Goal: Transaction & Acquisition: Obtain resource

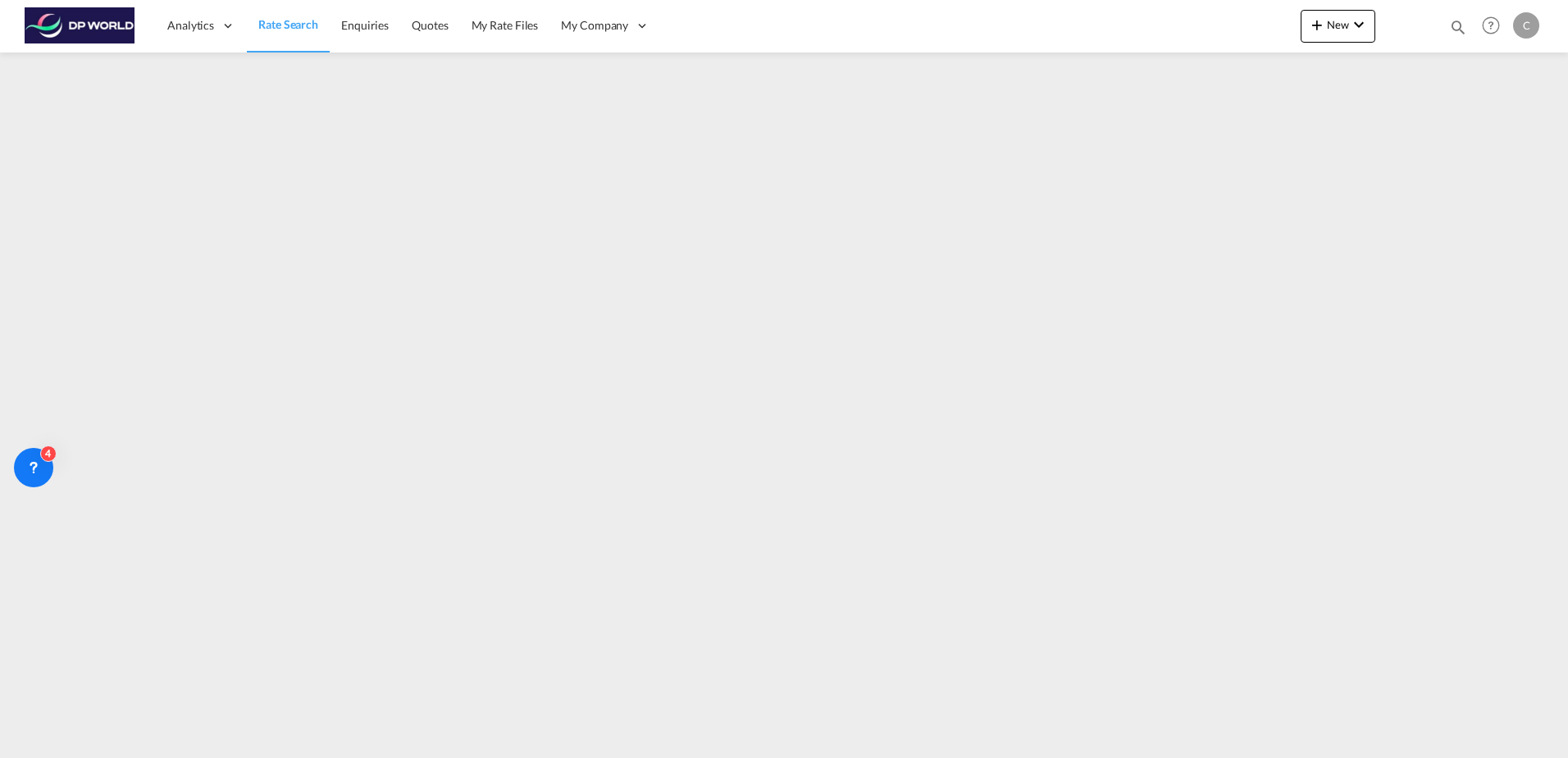
click at [288, 18] on span "Rate Search" at bounding box center [288, 24] width 60 height 14
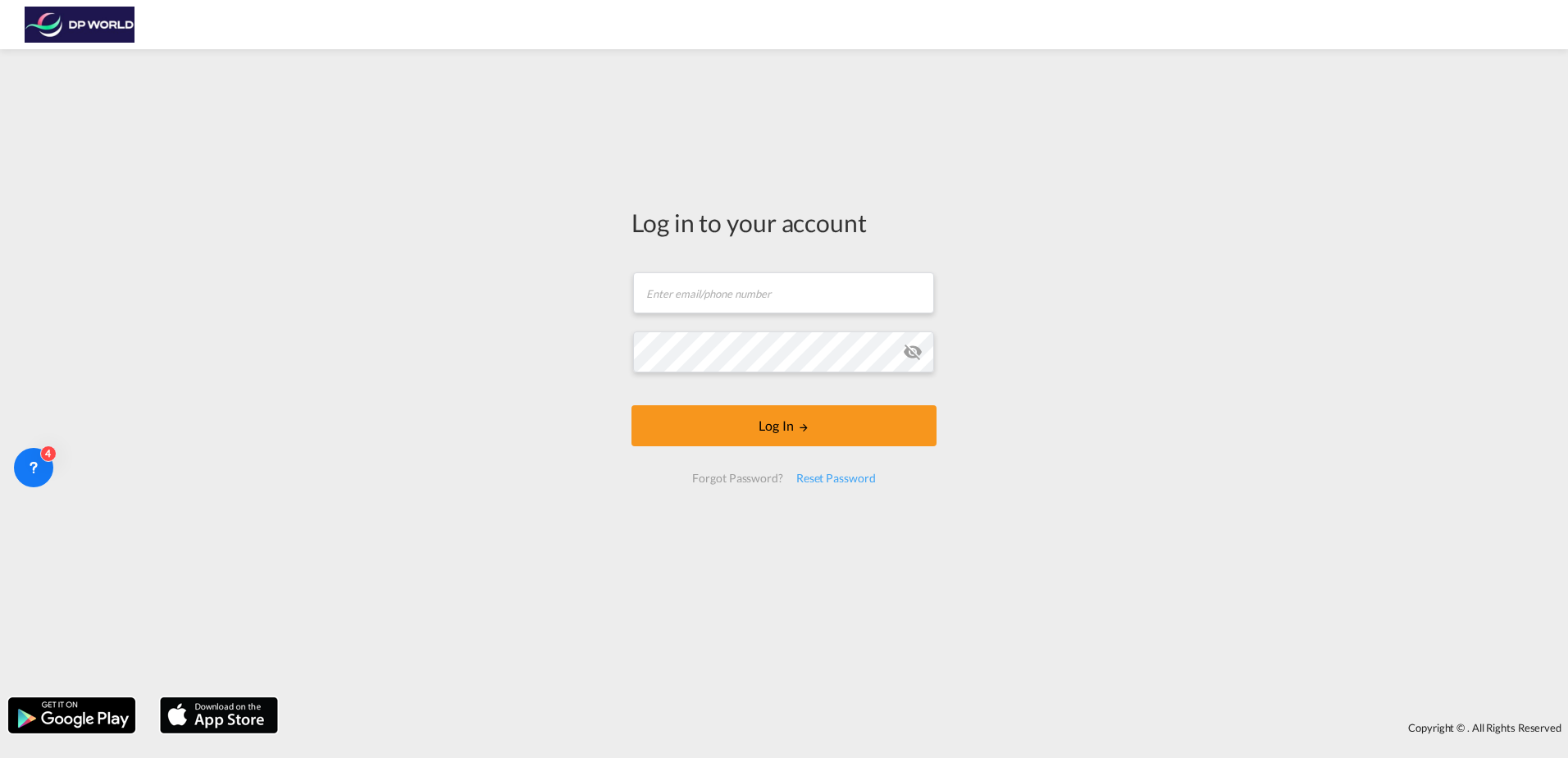
type input "[PERSON_NAME][EMAIL_ADDRESS][PERSON_NAME]"
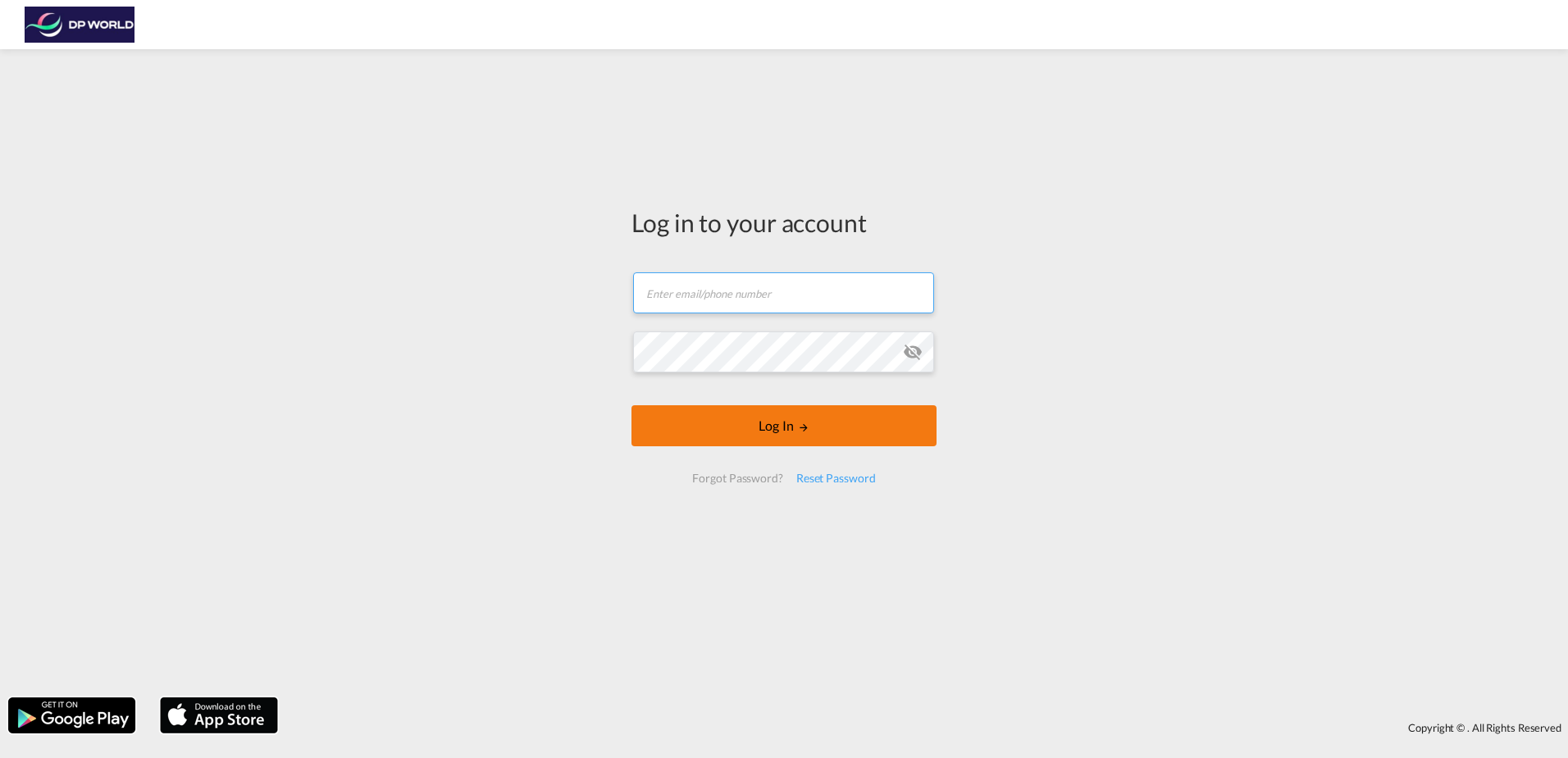
type input "[PERSON_NAME][EMAIL_ADDRESS][PERSON_NAME][DOMAIN_NAME]"
click at [850, 424] on button "Log In" at bounding box center [784, 426] width 305 height 41
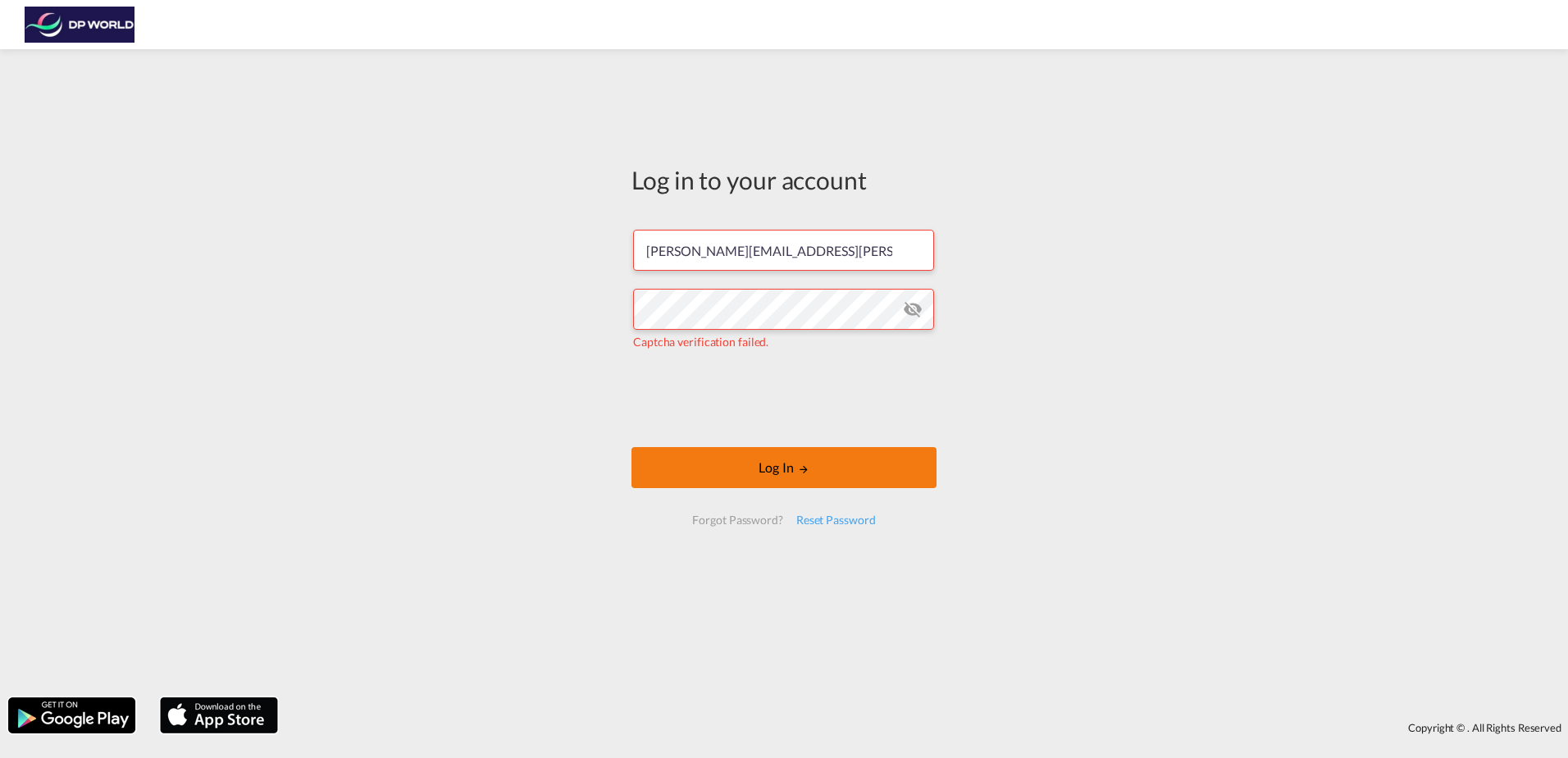
click at [760, 462] on button "Log In" at bounding box center [784, 467] width 305 height 41
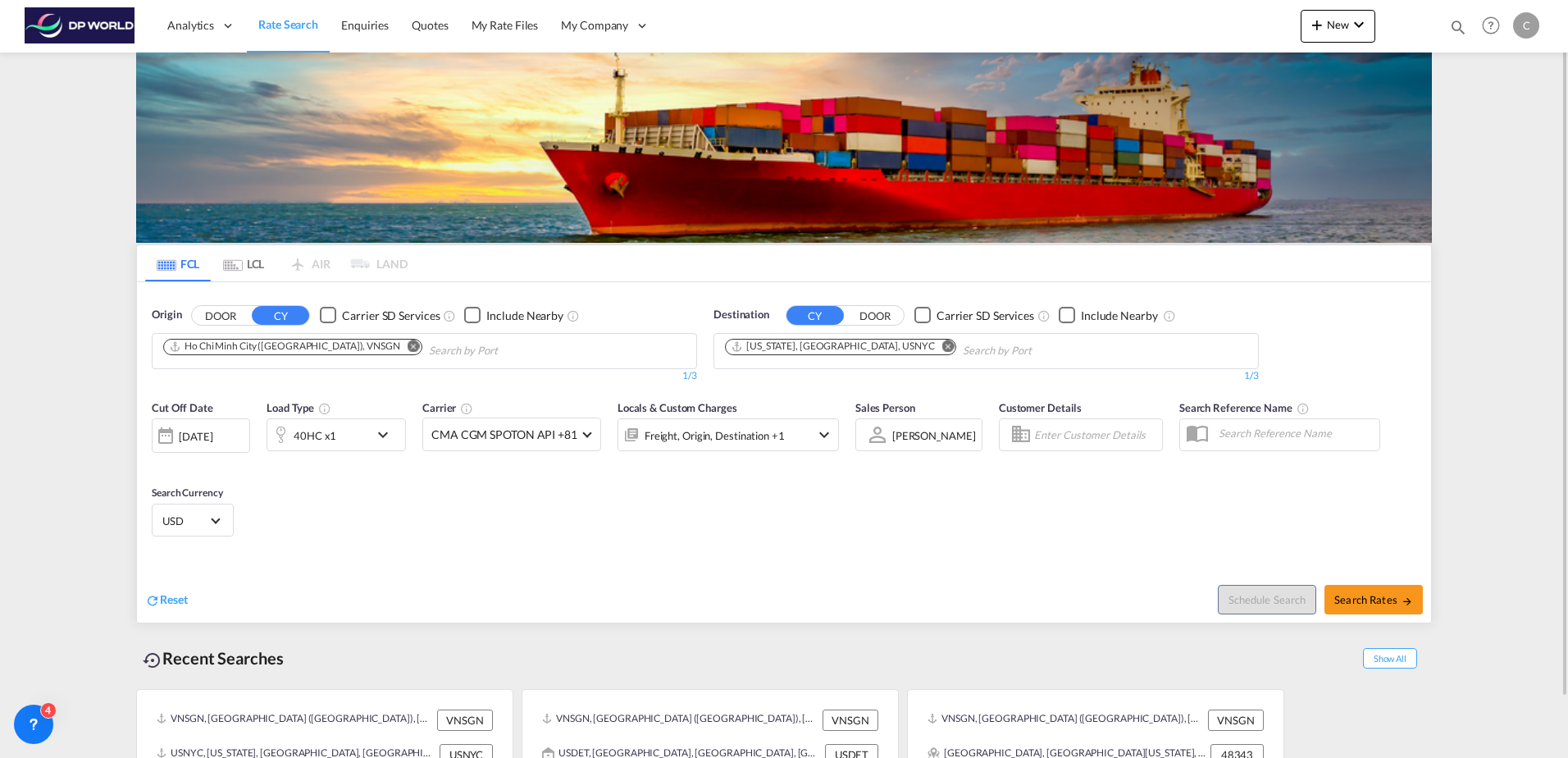
click at [942, 346] on md-icon "Remove" at bounding box center [948, 346] width 13 height 12
click at [785, 351] on body "Analytics Dashboard Rate Search Enquiries Quotes My Rate Files My Company" at bounding box center [784, 379] width 1568 height 758
click at [865, 313] on button "DOOR" at bounding box center [875, 315] width 57 height 19
click at [823, 357] on body "Analytics Dashboard Rate Search Enquiries Quotes My Rate Files My Company" at bounding box center [784, 379] width 1568 height 758
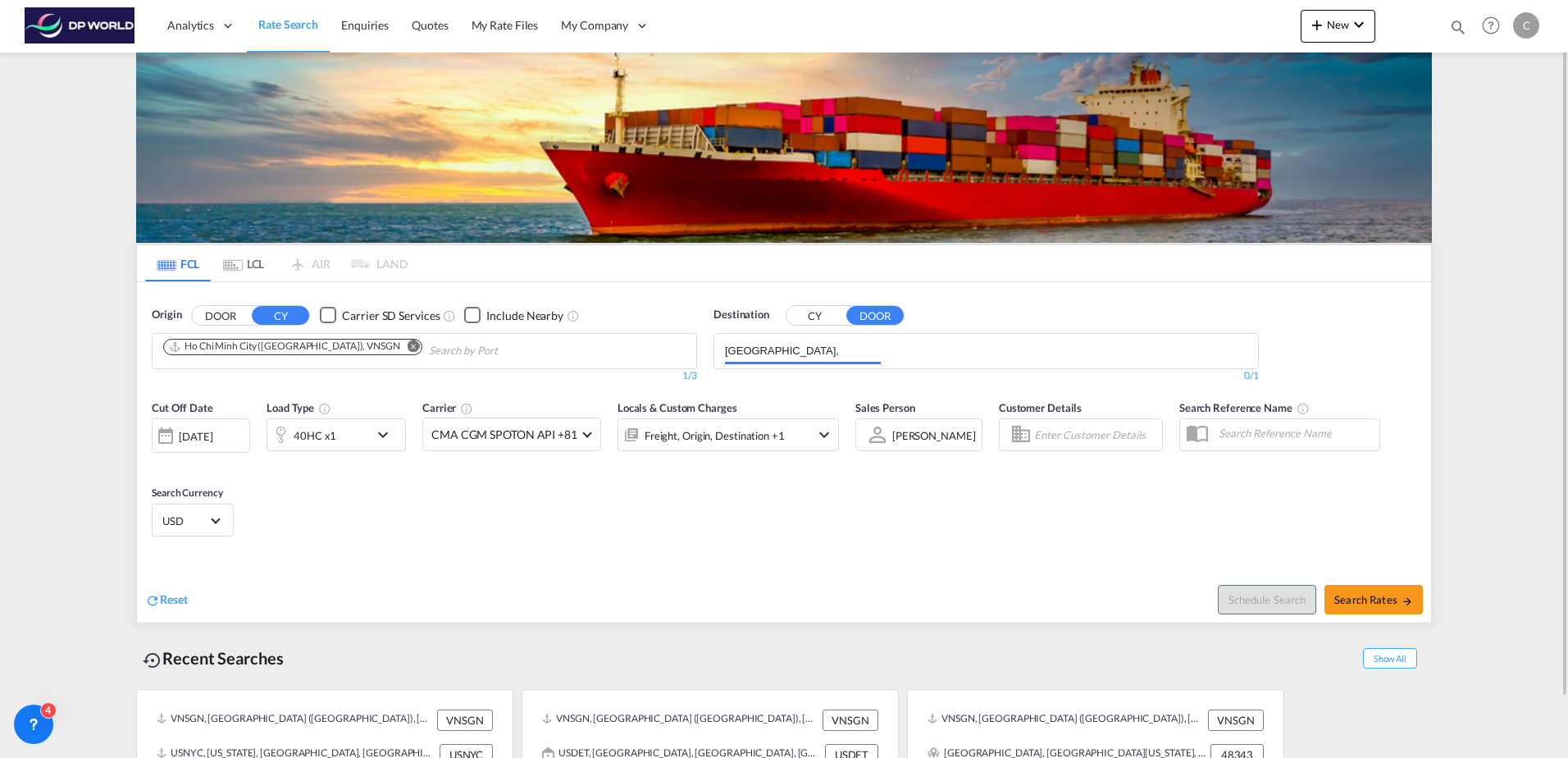
click at [831, 356] on input "miami," at bounding box center [803, 350] width 155 height 26
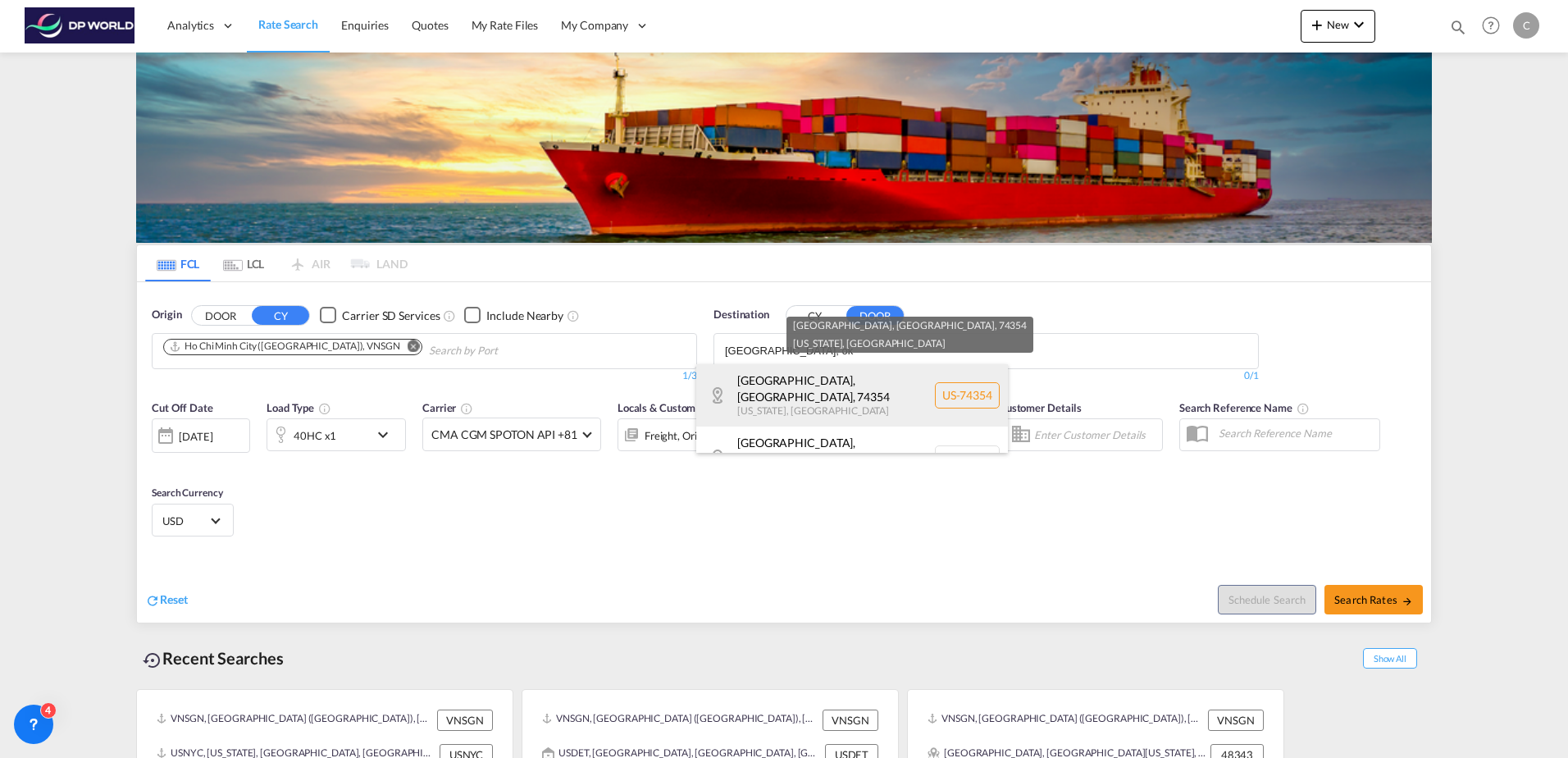
type input "miami, ok"
click at [867, 391] on div "Miami, OK , 74354 Oklahoma , United States US-74354" at bounding box center [852, 396] width 312 height 62
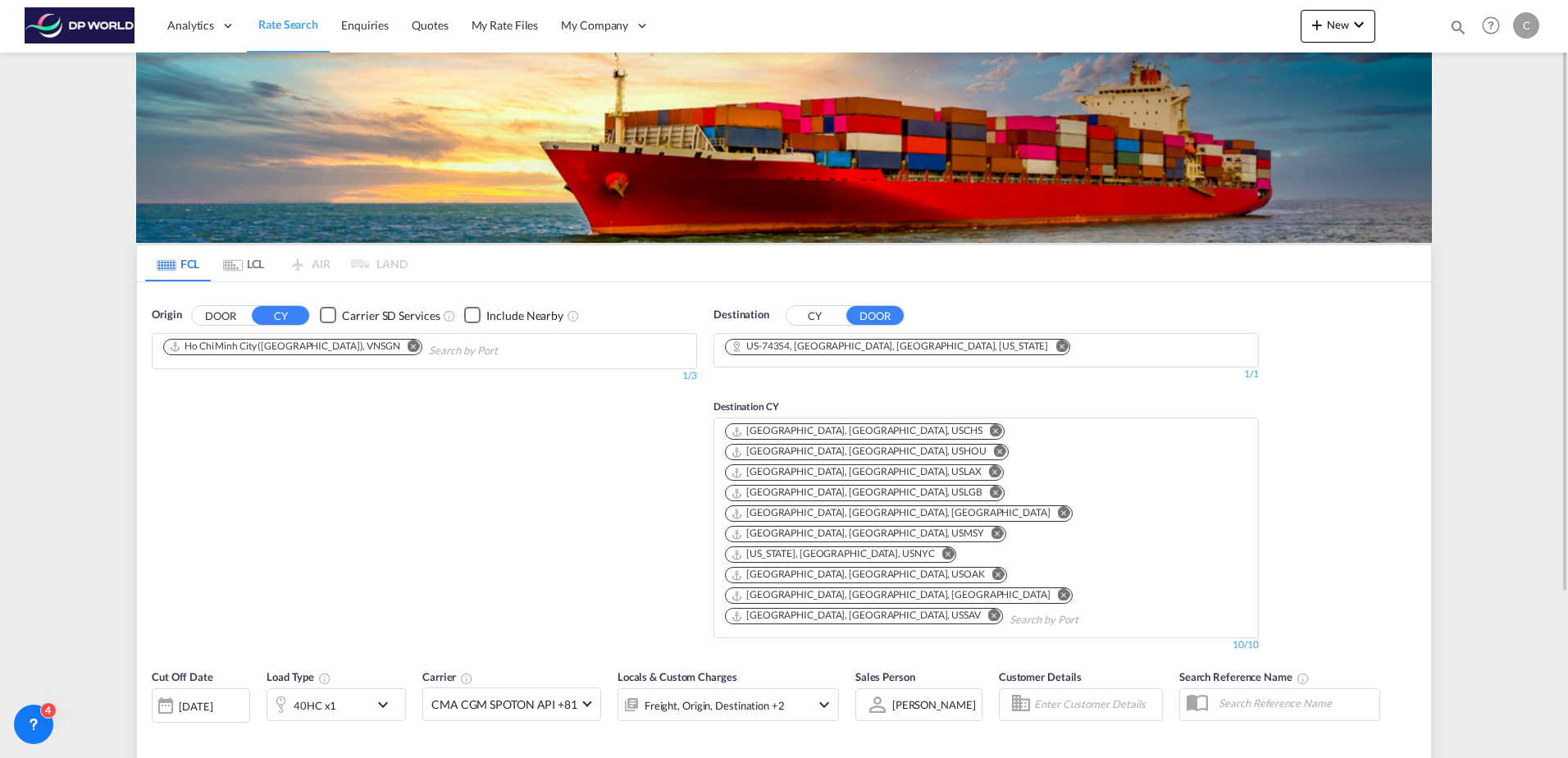
type input "VNSGN to 74354 / 17 Sep 2025"
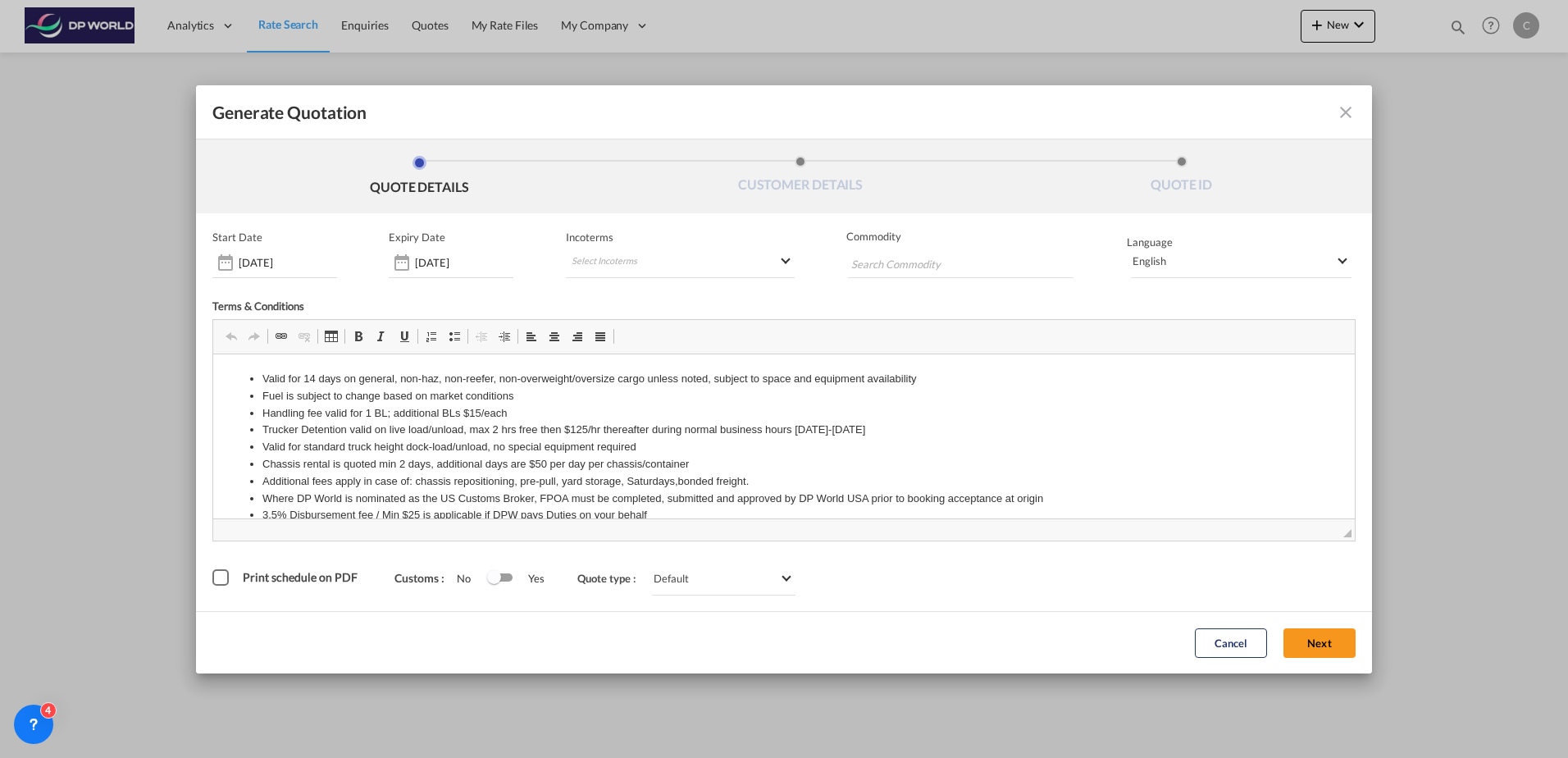
click at [1314, 644] on button "Next" at bounding box center [1319, 642] width 72 height 29
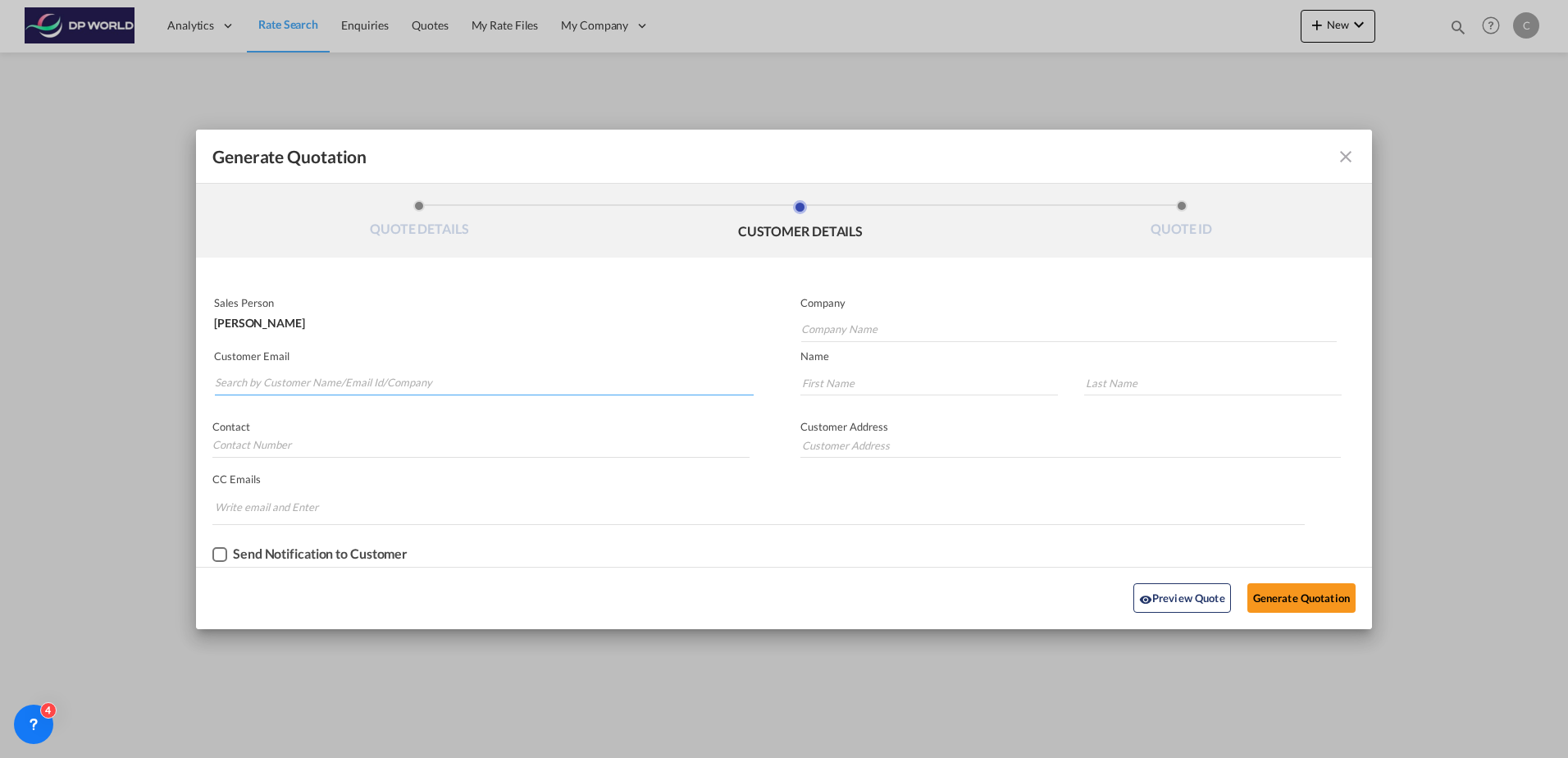
click at [472, 379] on input "Search by Customer Name/Email Id/Company" at bounding box center [484, 383] width 538 height 25
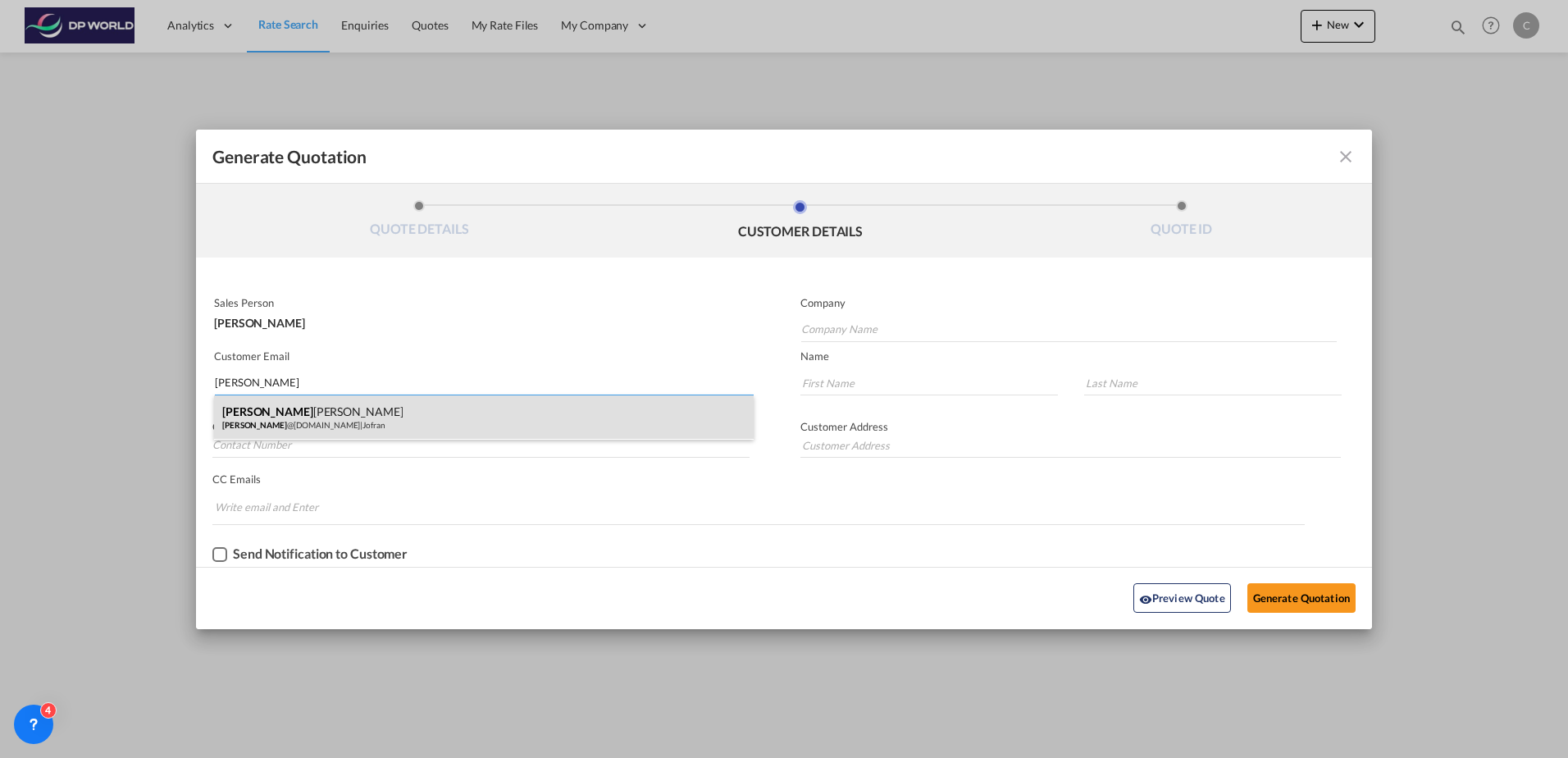
type input "chad"
click at [406, 414] on div "Chad Goldman chad @jofran.com | Jofran" at bounding box center [484, 418] width 539 height 45
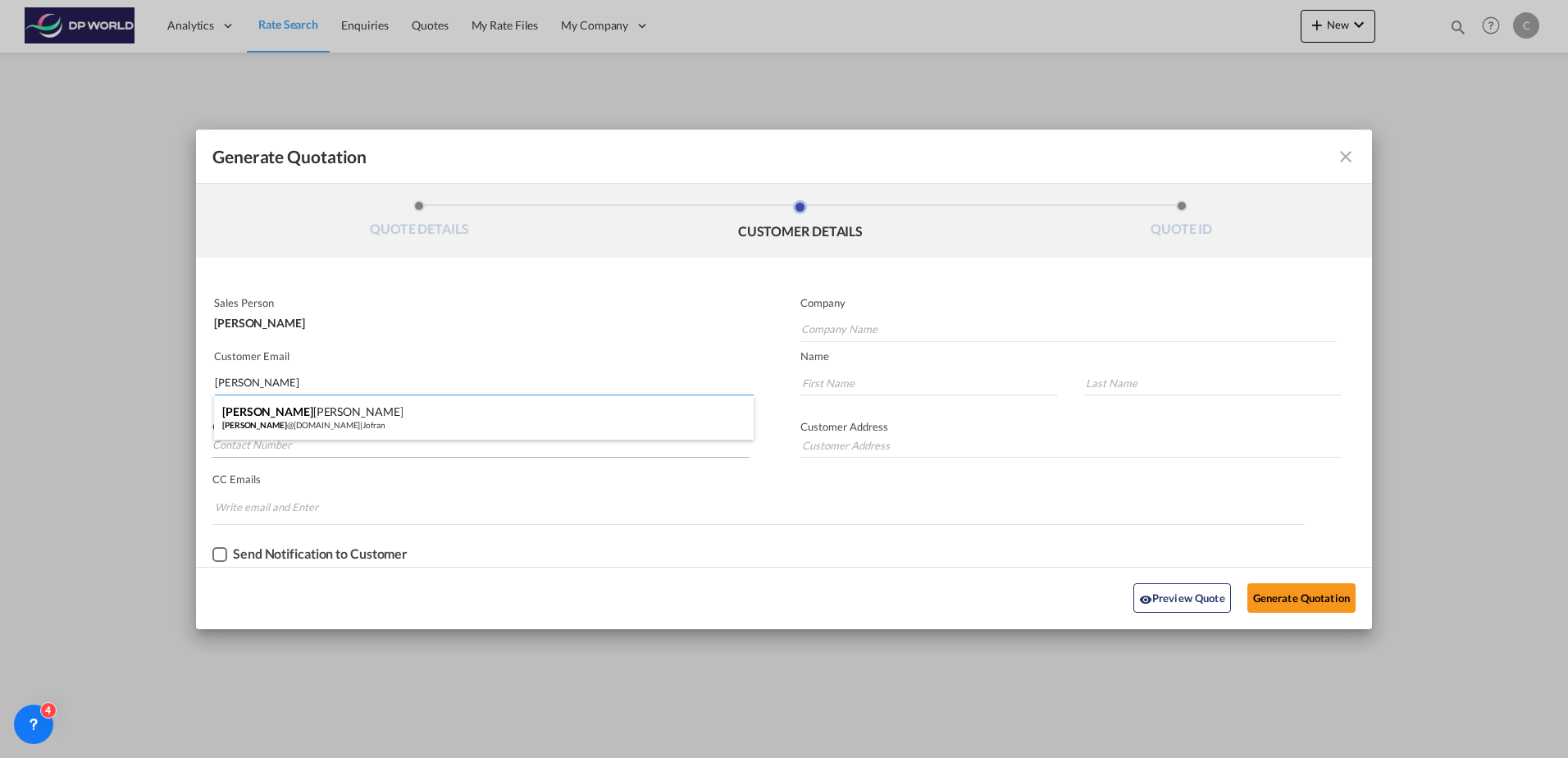
type input "Jofran"
type input "chad@jofran.com"
type input "Chad"
type input "Goldman"
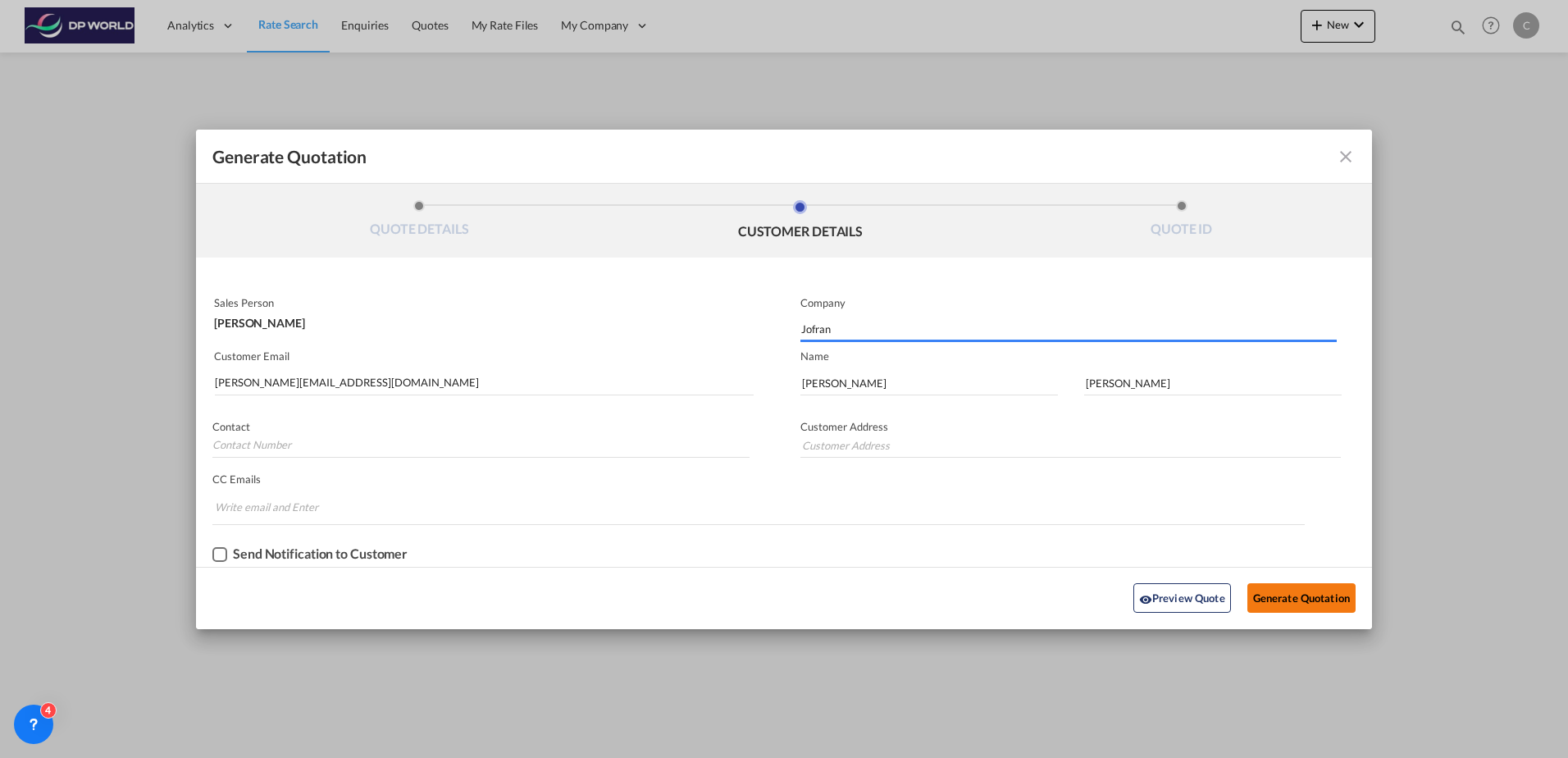
click at [1292, 588] on button "Generate Quotation" at bounding box center [1301, 597] width 108 height 29
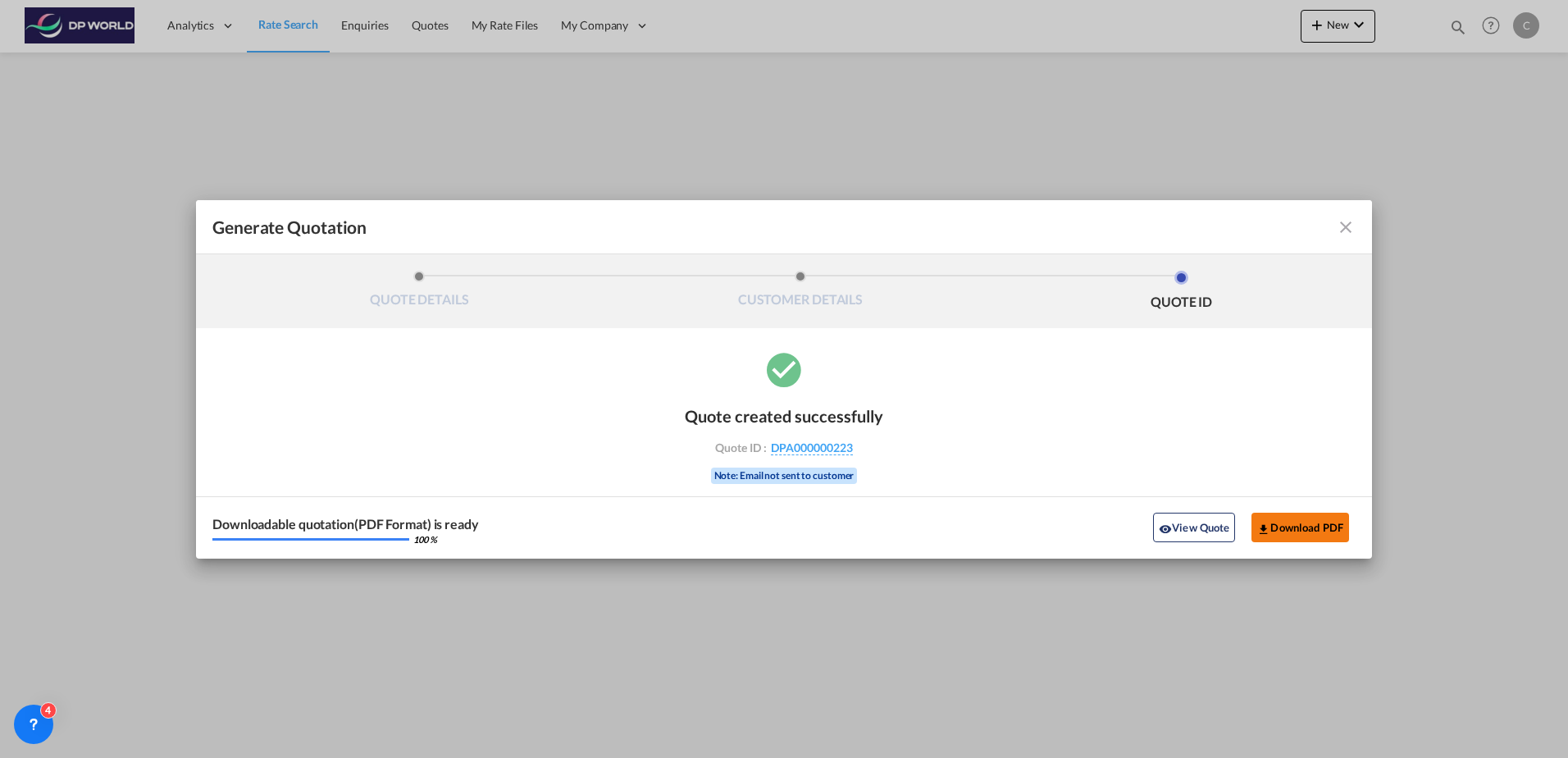
click at [1284, 530] on button "Download PDF" at bounding box center [1299, 527] width 97 height 29
click at [1340, 223] on md-icon "icon-close fg-AAA8AD cursor m-0" at bounding box center [1346, 227] width 20 height 20
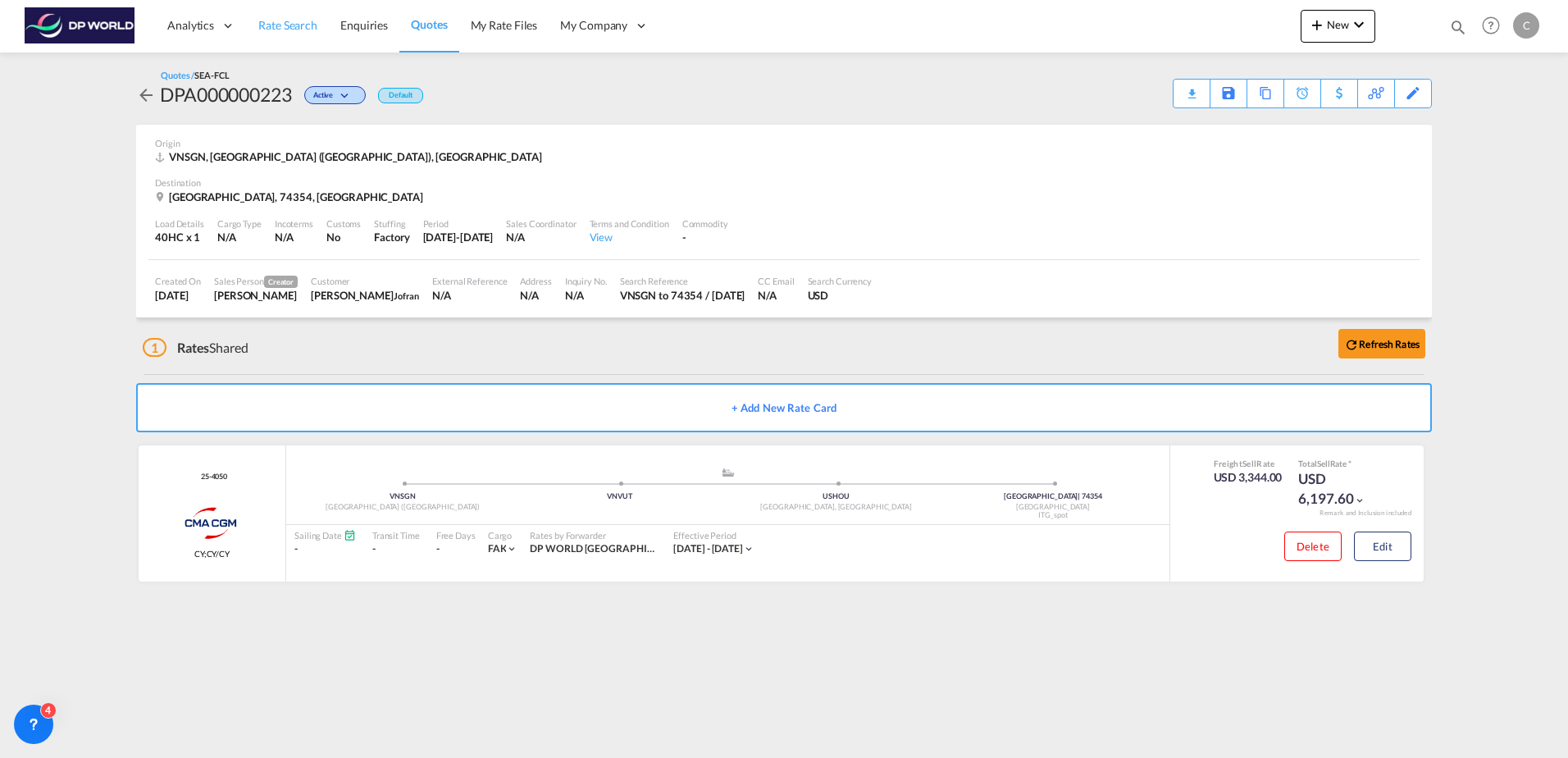
click at [316, 21] on link "Rate Search" at bounding box center [288, 26] width 82 height 54
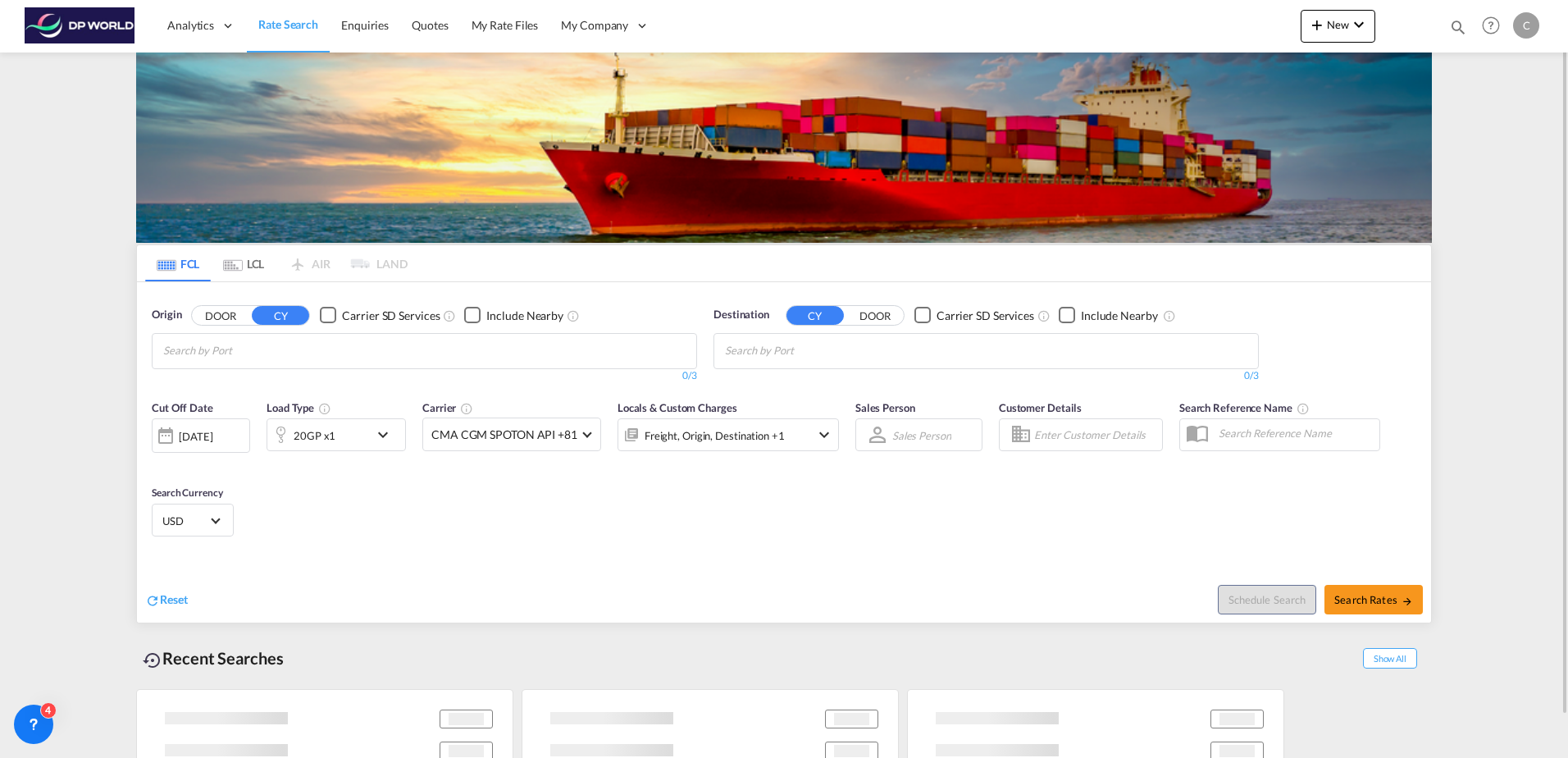
click at [367, 346] on md-chips at bounding box center [424, 351] width 544 height 35
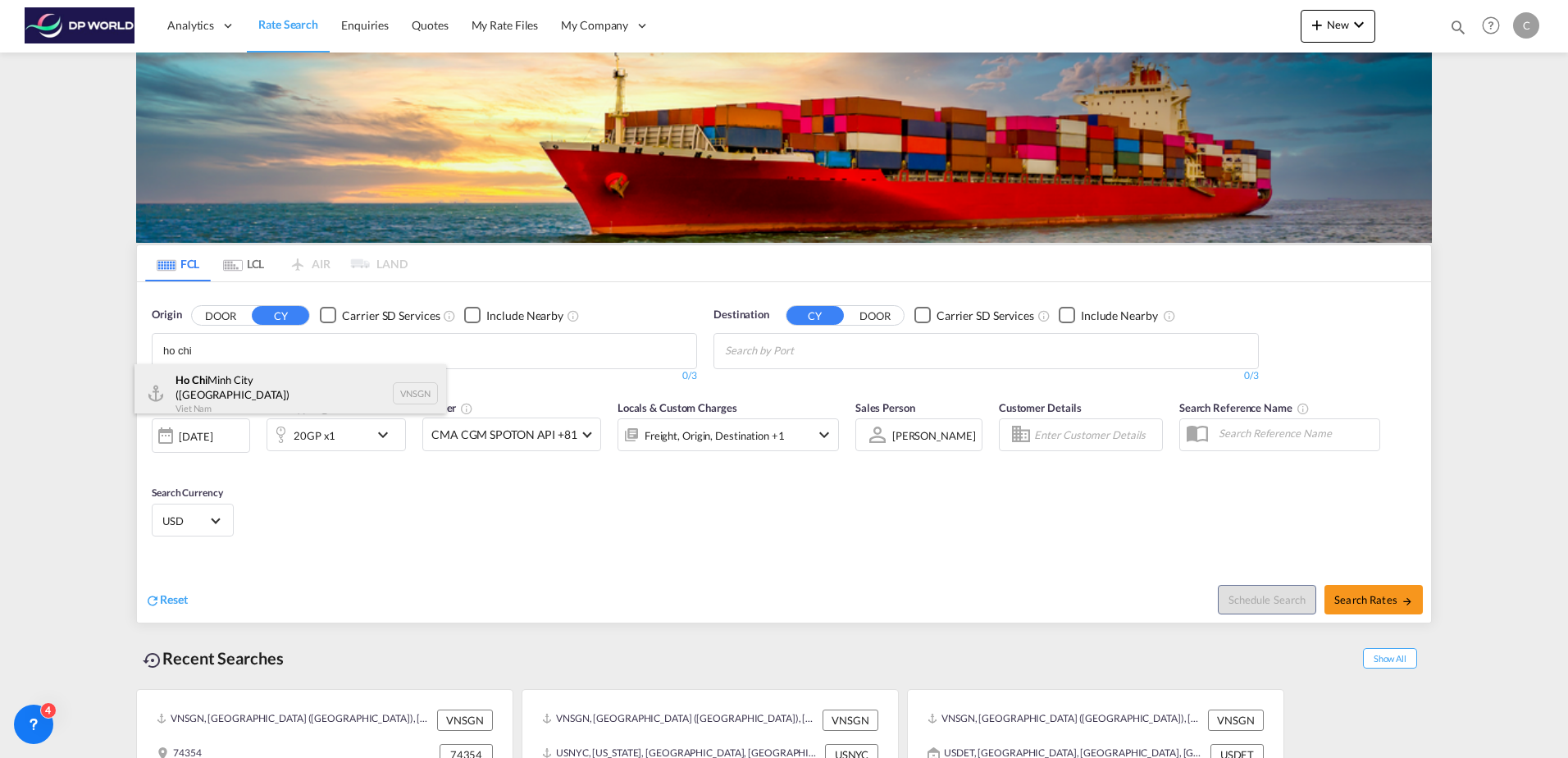
type input "ho chi"
click at [316, 383] on div "Ho Chi Minh City (Saigon) Viet Nam VNSGN" at bounding box center [290, 394] width 312 height 59
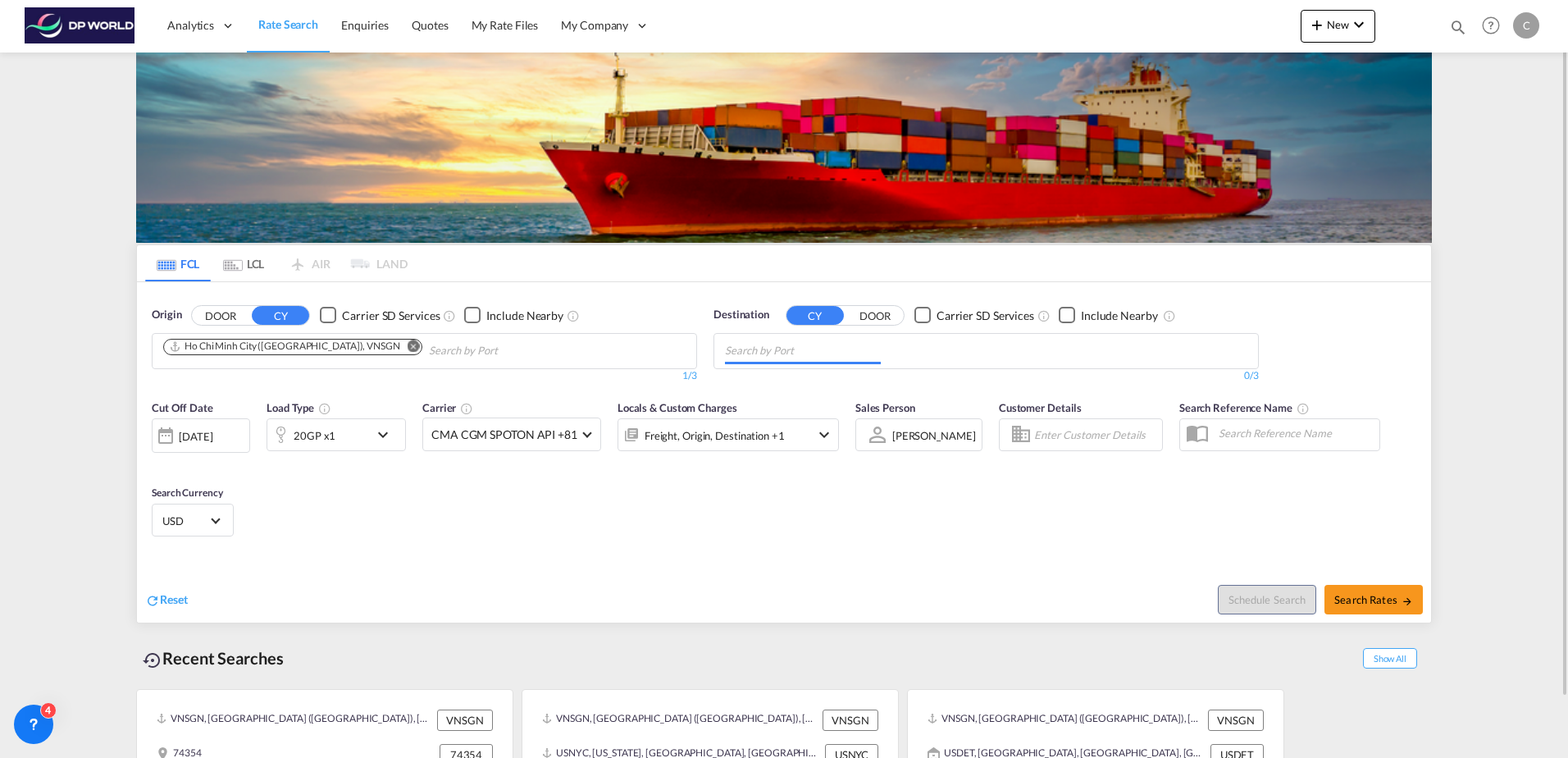
click at [780, 349] on body "Analytics Dashboard Rate Search Enquiries Quotes My Rate Files My Company" at bounding box center [784, 379] width 1568 height 758
type input "oklahoma"
click at [829, 387] on div "Oklahoma City, OK United States USOKC" at bounding box center [852, 394] width 312 height 59
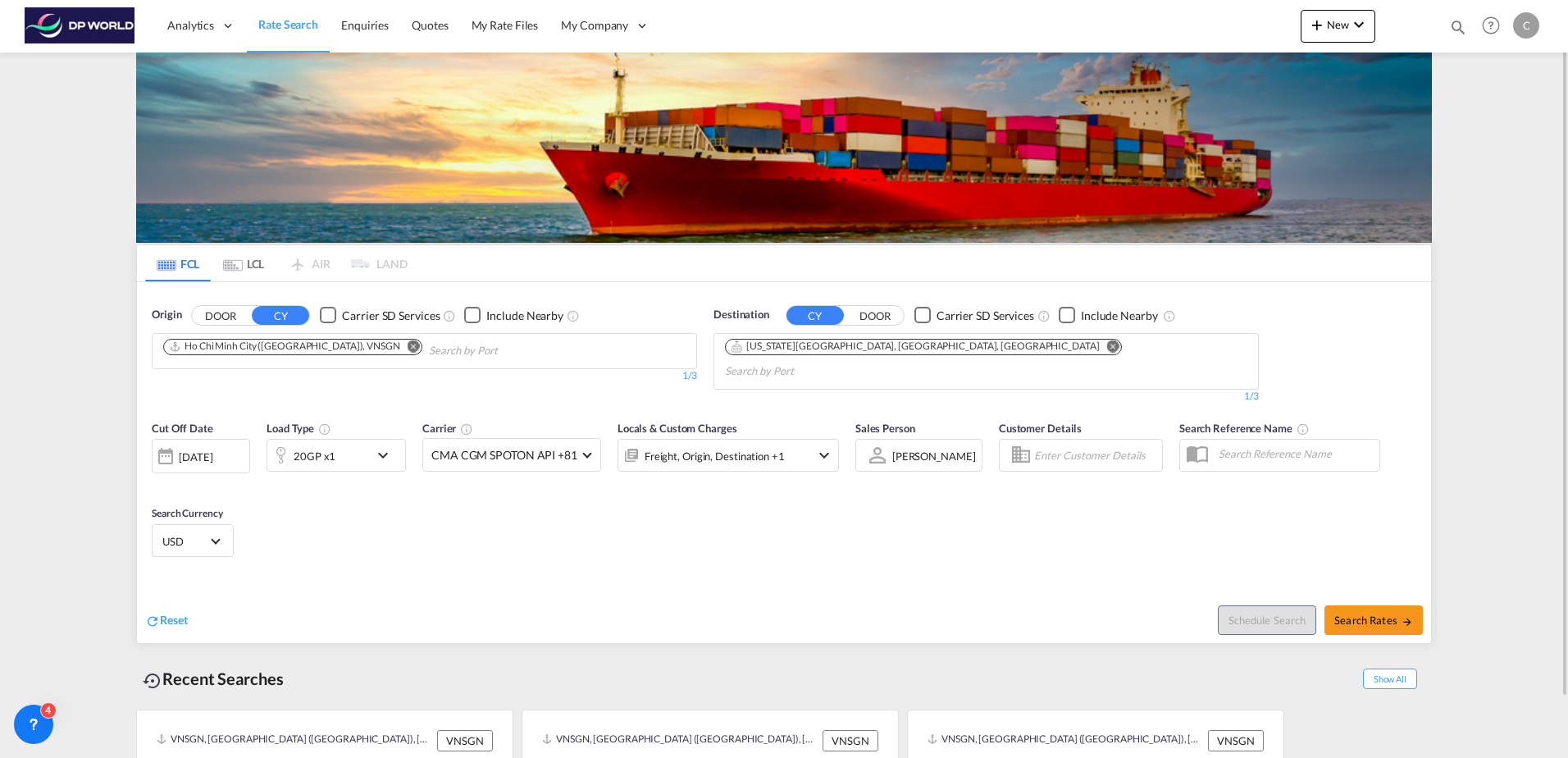
click at [896, 309] on button "DOOR" at bounding box center [875, 315] width 57 height 19
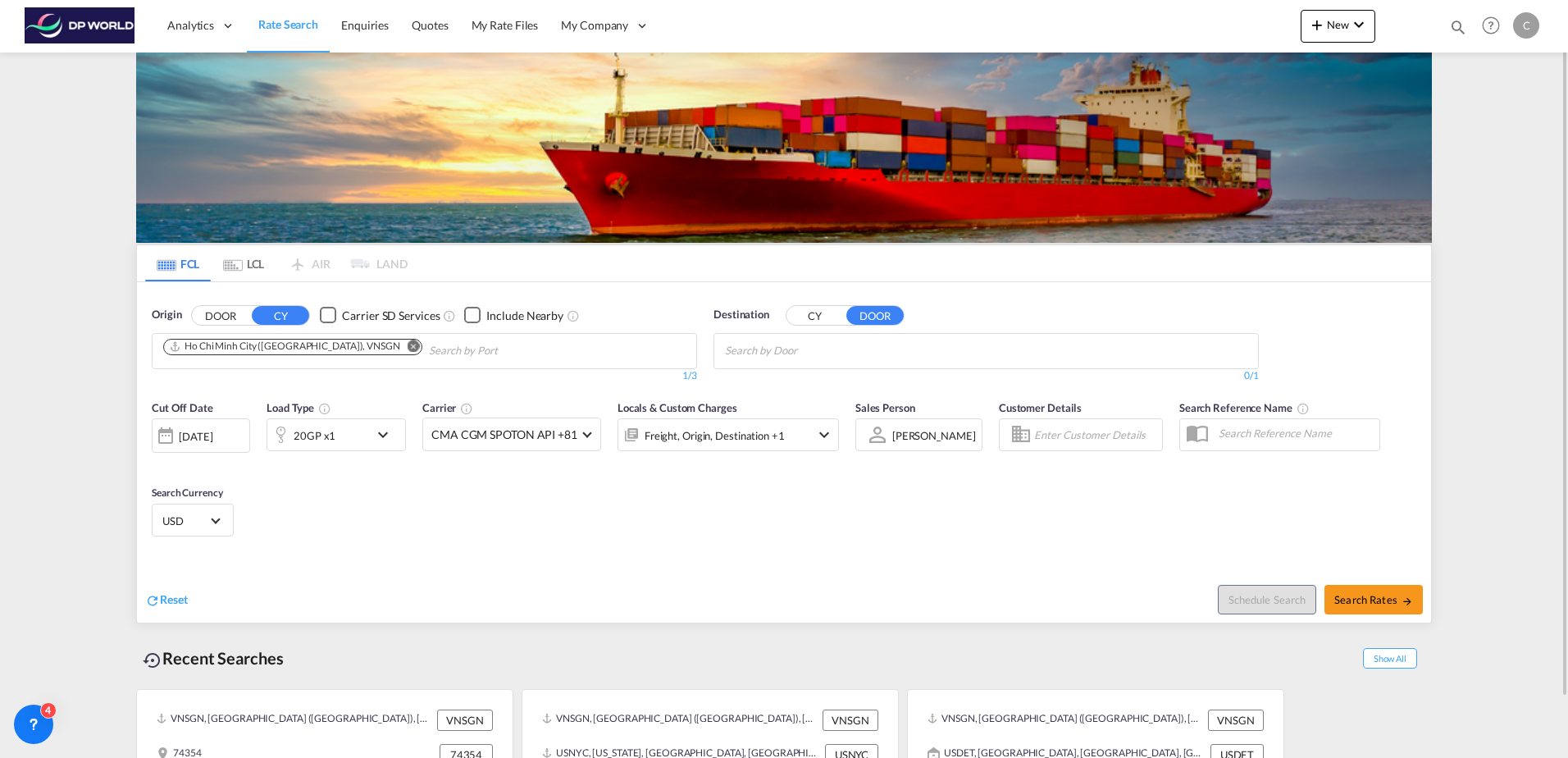
click at [799, 348] on body "Analytics Dashboard Rate Search Enquiries Quotes My Rate Files My Company" at bounding box center [784, 379] width 1568 height 758
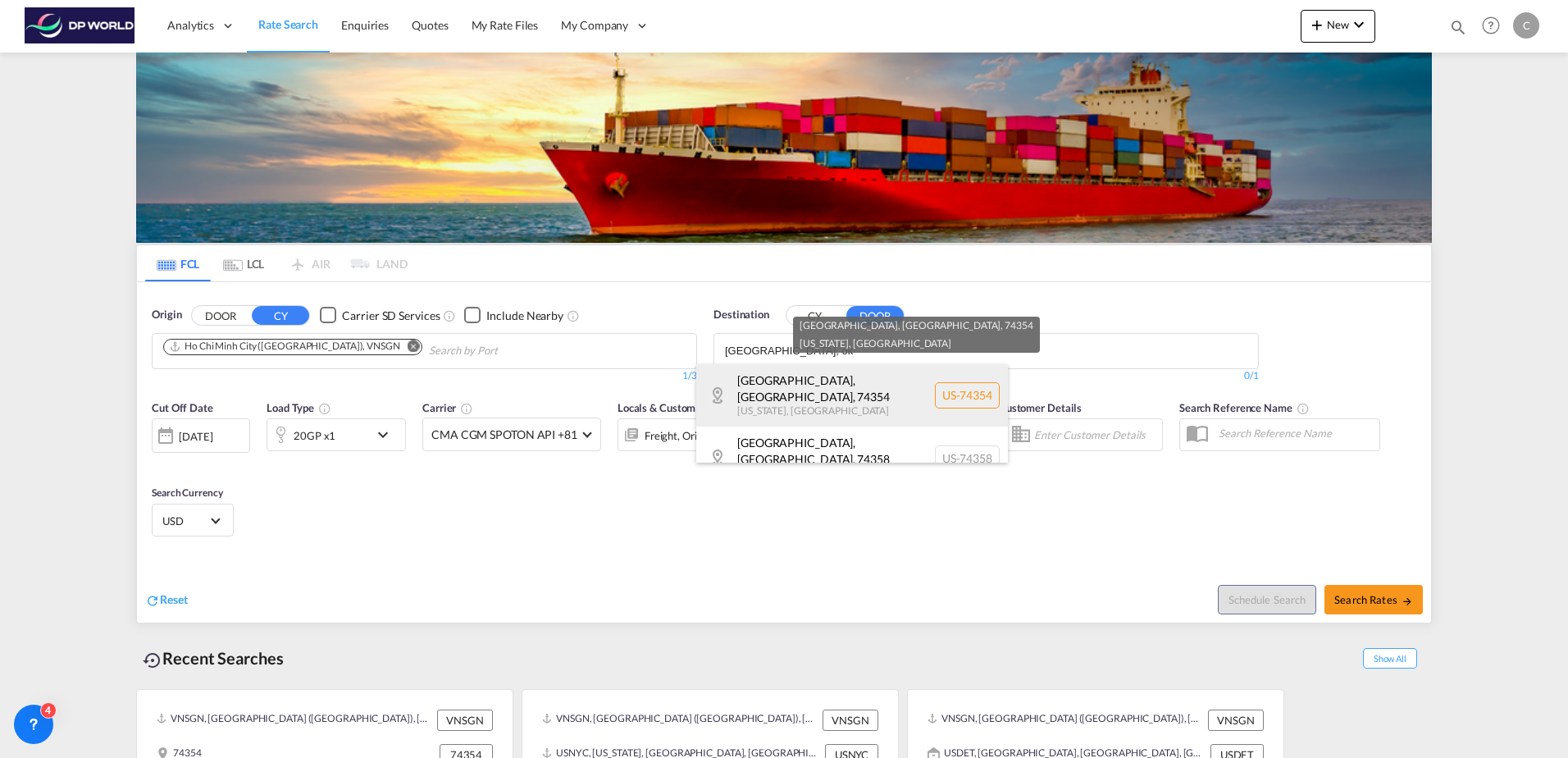
type input "miami, ok"
click at [808, 404] on div "Miami, OK , 74354 Oklahoma , United States US-74354" at bounding box center [852, 396] width 312 height 62
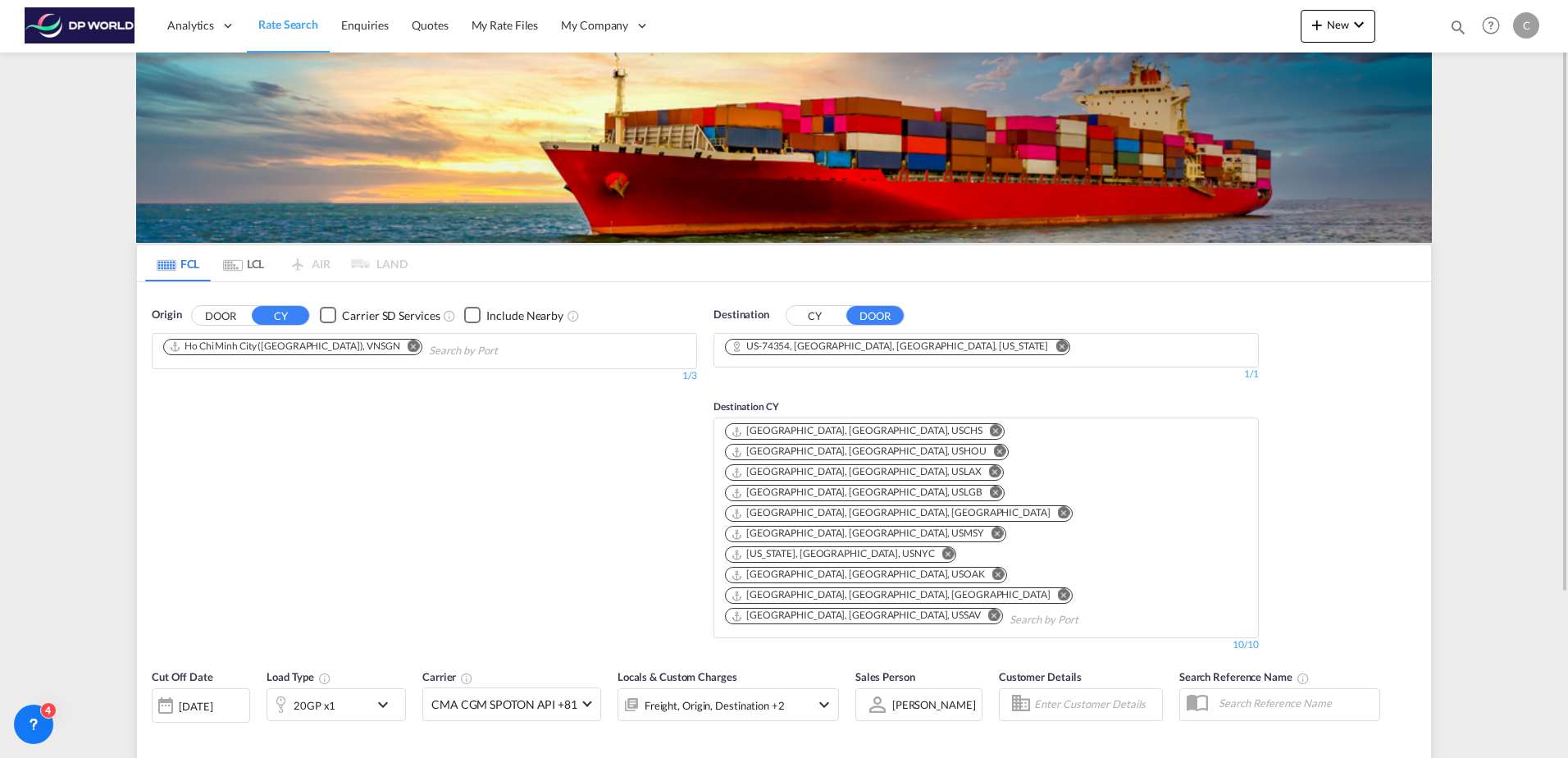
click at [1009, 607] on input "Chips input." at bounding box center [1087, 620] width 155 height 26
type input "oklahoma"
click at [901, 527] on div "Oklahoma City, OK United States USOKC" at bounding box center [996, 539] width 312 height 59
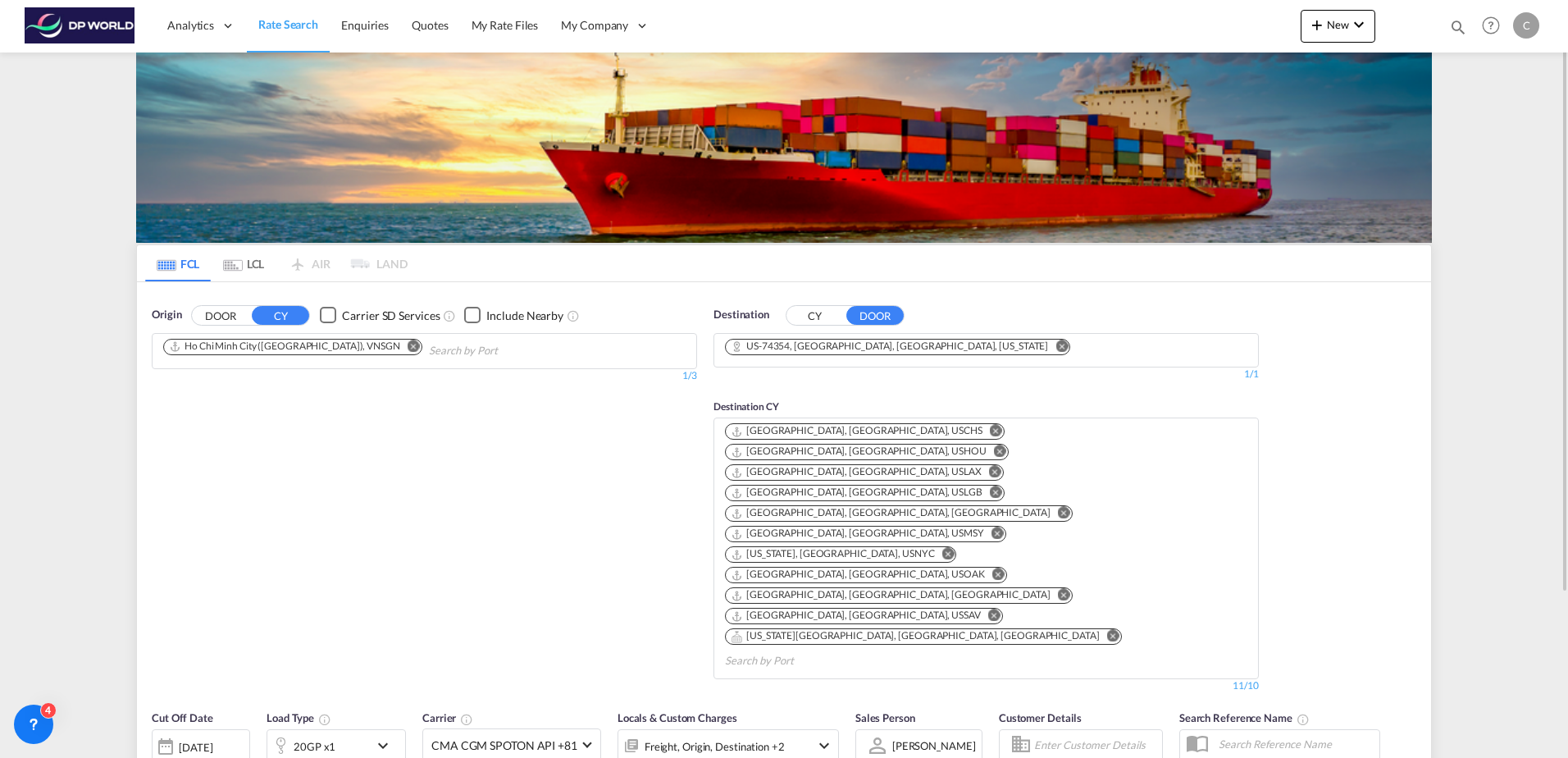
click at [1004, 446] on md-icon "Remove" at bounding box center [1000, 452] width 13 height 12
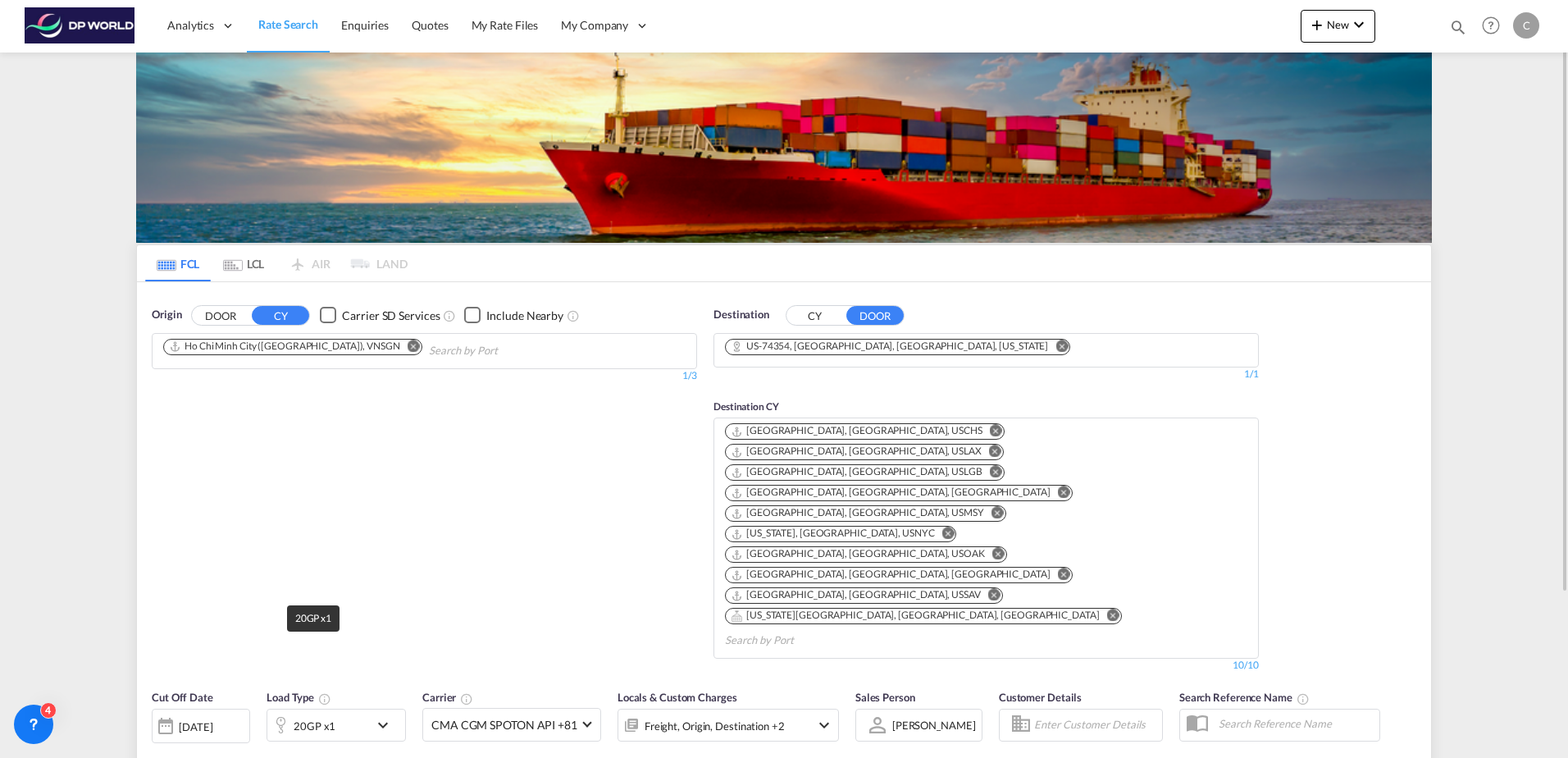
click at [320, 714] on div "20GP x1" at bounding box center [314, 726] width 42 height 23
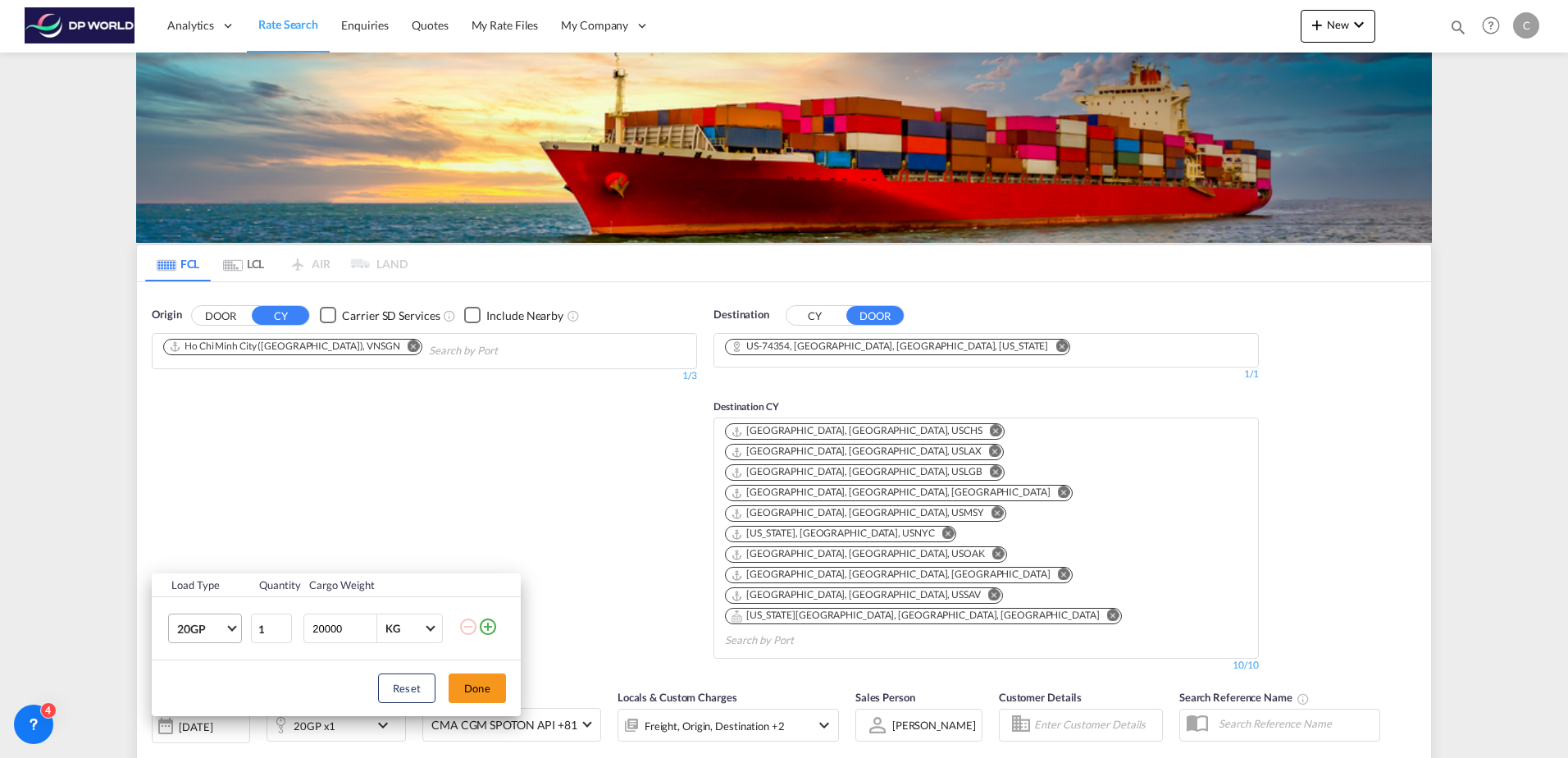
click at [206, 624] on span "20GP" at bounding box center [200, 629] width 47 height 16
click at [217, 641] on md-option "40HC" at bounding box center [220, 638] width 112 height 39
click at [483, 693] on button "Done" at bounding box center [477, 687] width 57 height 29
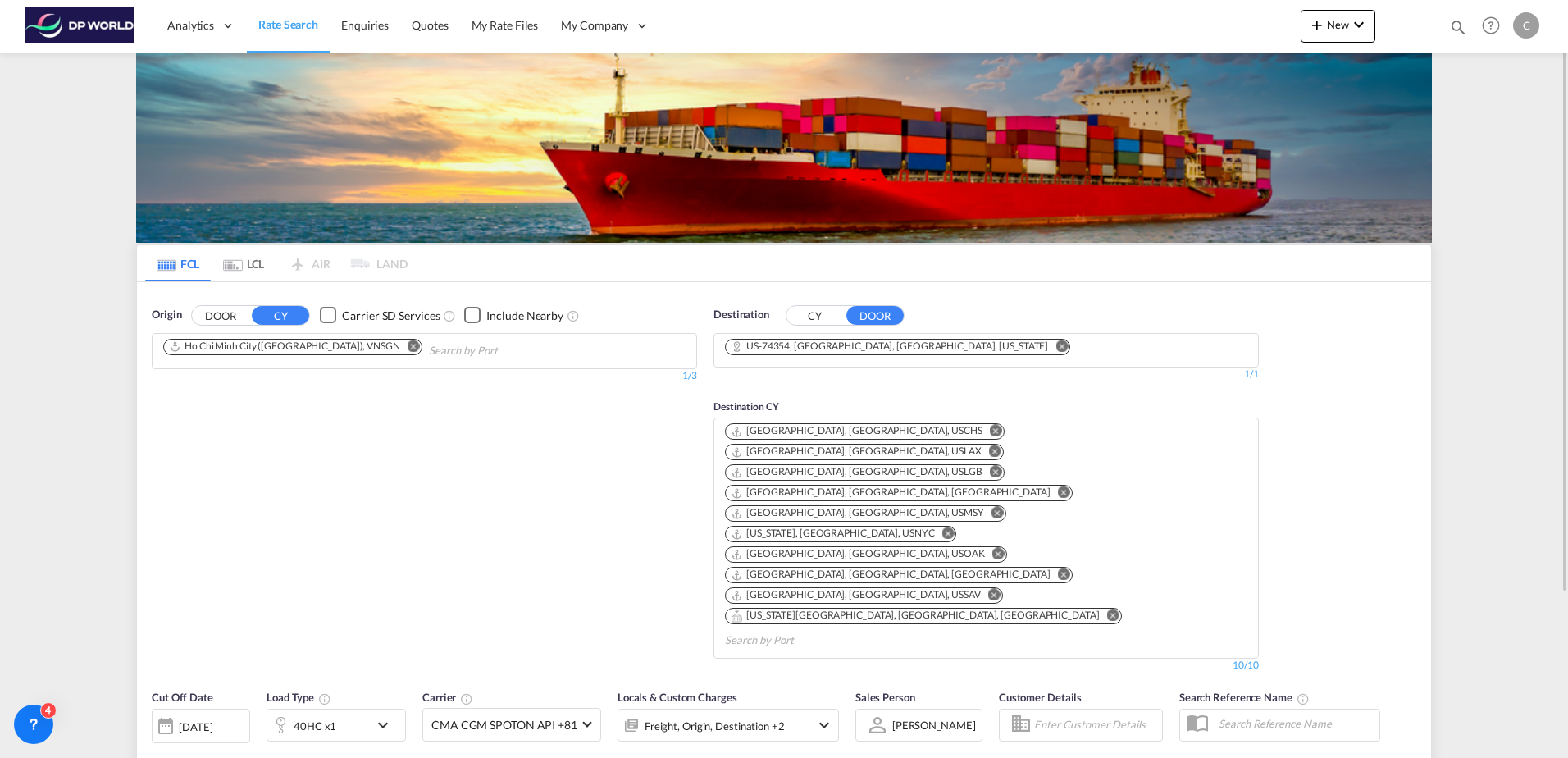
type input "VNSGN to 74354 / 17 Sep 2025"
